Goal: Task Accomplishment & Management: Complete application form

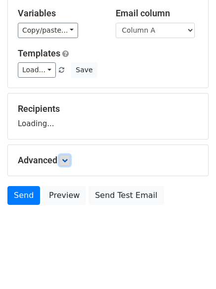
click at [67, 162] on icon at bounding box center [65, 160] width 6 height 6
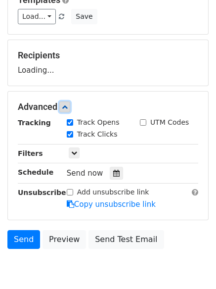
scroll to position [151, 0]
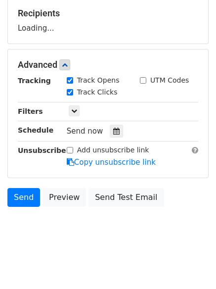
click at [110, 139] on div "Tracking Track Opens UTM Codes Track Clicks Filters Only include spreadsheet ro…" at bounding box center [108, 121] width 180 height 92
click at [113, 134] on icon at bounding box center [116, 130] width 6 height 7
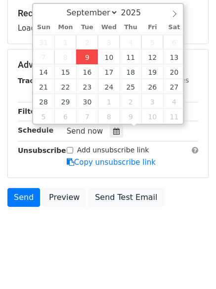
type input "2025-09-09 12:00"
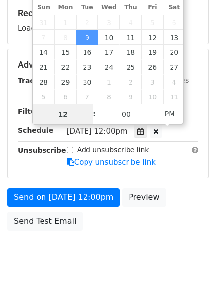
scroll to position [0, 0]
type input "4"
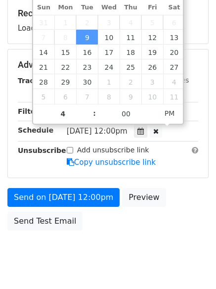
type input "2025-09-09 16:00"
click at [94, 261] on body "New Campaign Daily emails left: 50 Google Sheet: Hunting Variables Copy/paste..…" at bounding box center [108, 65] width 216 height 418
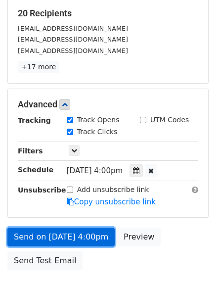
click at [70, 242] on link "Send on Sep 9 at 4:00pm" at bounding box center [60, 236] width 107 height 19
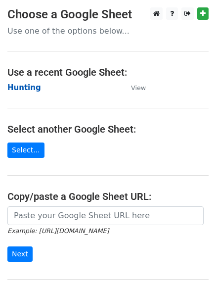
click at [11, 86] on strong "Hunting" at bounding box center [24, 87] width 34 height 9
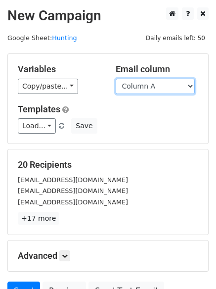
drag, startPoint x: 0, startPoint y: 0, endPoint x: 164, endPoint y: 86, distance: 185.0
click at [164, 86] on select "Column A Column B Column C Column D Column E" at bounding box center [155, 86] width 79 height 15
select select "Column B"
click at [116, 79] on select "Column A Column B Column C Column D Column E" at bounding box center [155, 86] width 79 height 15
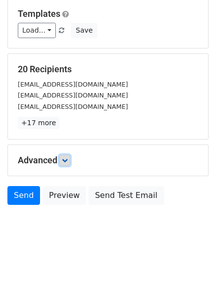
click at [63, 161] on link at bounding box center [64, 160] width 11 height 11
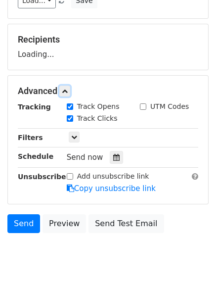
scroll to position [153, 0]
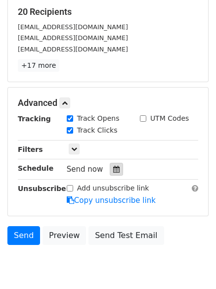
drag, startPoint x: 112, startPoint y: 169, endPoint x: 109, endPoint y: 165, distance: 5.3
click at [113, 169] on icon at bounding box center [116, 169] width 6 height 7
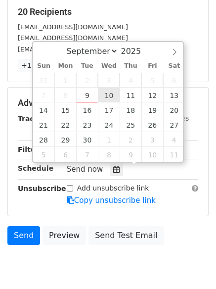
type input "2025-09-10 12:00"
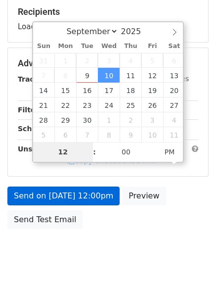
type input "5"
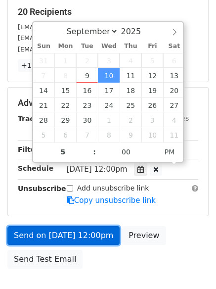
type input "2025-09-10 17:00"
click at [61, 230] on link "Send on Sep 10 at 12:00pm" at bounding box center [63, 235] width 112 height 19
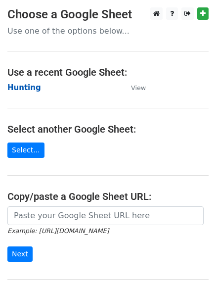
click at [22, 91] on strong "Hunting" at bounding box center [24, 87] width 34 height 9
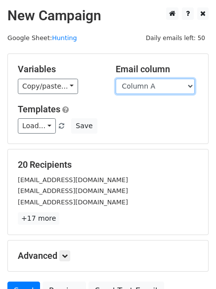
drag, startPoint x: 0, startPoint y: 0, endPoint x: 166, endPoint y: 92, distance: 189.5
click at [163, 87] on select "Column A Column B Column C Column D Column E" at bounding box center [155, 86] width 79 height 15
select select "Column C"
click at [116, 79] on select "Column A Column B Column C Column D Column E" at bounding box center [155, 86] width 79 height 15
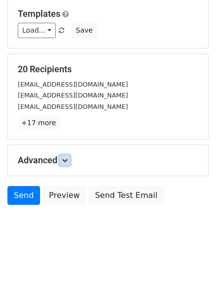
click at [68, 159] on icon at bounding box center [65, 160] width 6 height 6
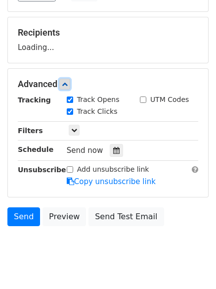
scroll to position [133, 0]
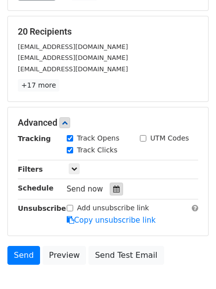
click at [113, 192] on icon at bounding box center [116, 188] width 6 height 7
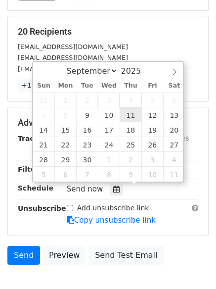
type input "2025-09-11 12:00"
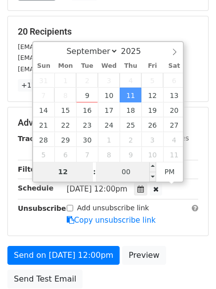
type input "6"
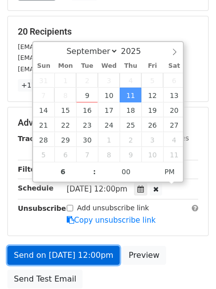
type input "2025-09-11 18:00"
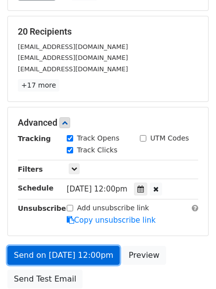
click at [68, 246] on link "Send on Sep 11 at 12:00pm" at bounding box center [63, 255] width 112 height 19
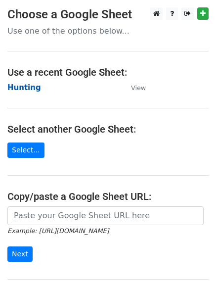
click at [19, 85] on strong "Hunting" at bounding box center [24, 87] width 34 height 9
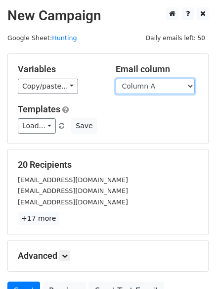
drag, startPoint x: 154, startPoint y: 86, endPoint x: 154, endPoint y: 91, distance: 5.0
click at [154, 86] on select "Column A Column B Column C Column D Column E" at bounding box center [155, 86] width 79 height 15
select select "Column D"
click at [116, 79] on select "Column A Column B Column C Column D Column E" at bounding box center [155, 86] width 79 height 15
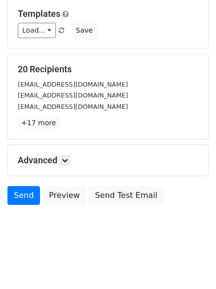
click at [61, 156] on h5 "Advanced" at bounding box center [108, 160] width 180 height 11
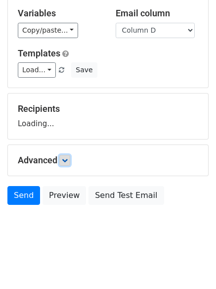
drag, startPoint x: 67, startPoint y: 157, endPoint x: 113, endPoint y: 158, distance: 45.5
click at [67, 157] on icon at bounding box center [65, 160] width 6 height 6
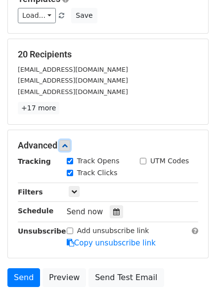
scroll to position [182, 0]
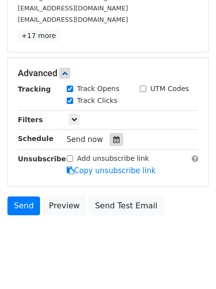
click at [114, 140] on icon at bounding box center [116, 139] width 6 height 7
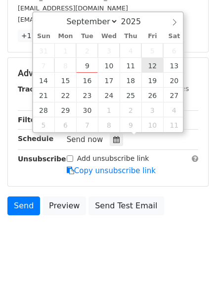
type input "2025-09-12 12:00"
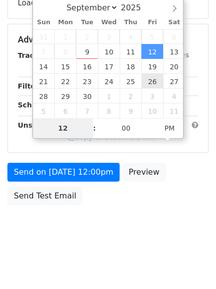
type input "7"
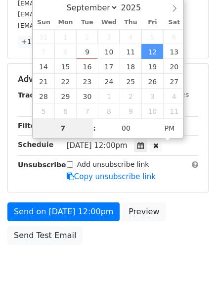
scroll to position [182, 0]
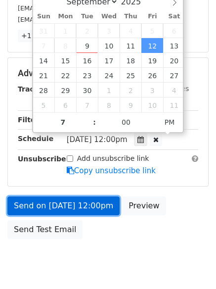
type input "2025-09-12 19:00"
click at [74, 205] on link "Send on Sep 12 at 12:00pm" at bounding box center [63, 205] width 112 height 19
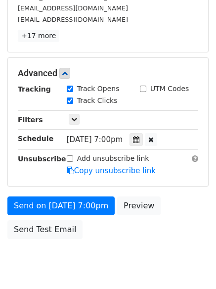
scroll to position [176, 0]
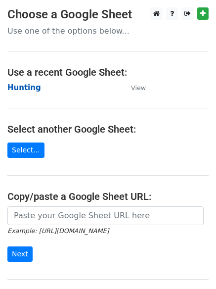
click at [18, 85] on strong "Hunting" at bounding box center [24, 87] width 34 height 9
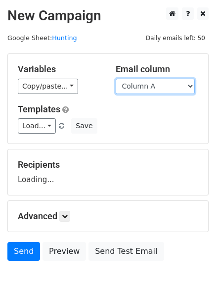
drag, startPoint x: 0, startPoint y: 0, endPoint x: 174, endPoint y: 83, distance: 192.9
click at [174, 83] on select "Column A Column B Column C Column D Column E" at bounding box center [155, 86] width 79 height 15
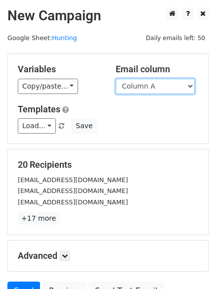
click at [162, 92] on select "Column A Column B Column C Column D Column E" at bounding box center [155, 86] width 79 height 15
select select "Column E"
click at [116, 79] on select "Column A Column B Column C Column D Column E" at bounding box center [155, 86] width 79 height 15
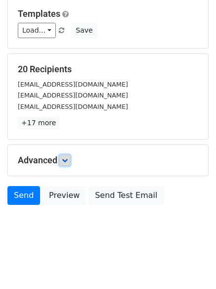
click at [64, 163] on link at bounding box center [64, 160] width 11 height 11
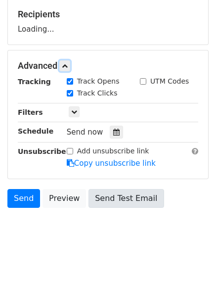
scroll to position [151, 0]
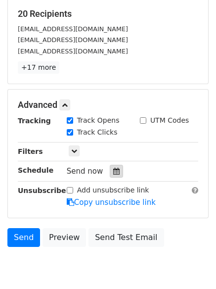
click at [113, 170] on icon at bounding box center [116, 170] width 6 height 7
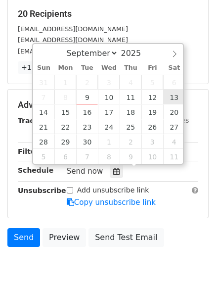
type input "[DATE] 12:00"
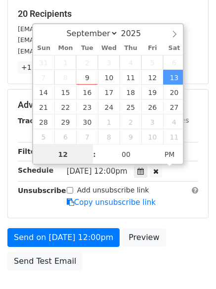
scroll to position [0, 0]
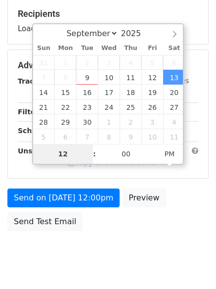
type input "8"
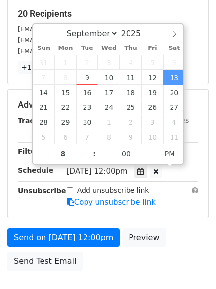
type input "[DATE] 20:00"
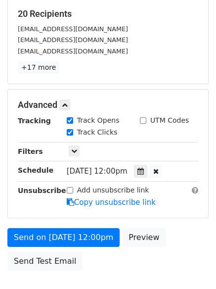
click at [51, 223] on form "Variables Copy/paste... {{Column A}} {{Column B}} {{Column C}} {{Column D}} {{C…" at bounding box center [107, 89] width 201 height 373
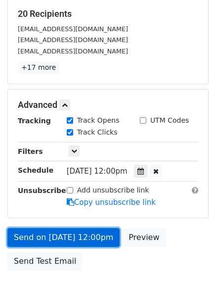
click at [55, 244] on link "Send on [DATE] 12:00pm" at bounding box center [63, 237] width 112 height 19
